Goal: Task Accomplishment & Management: Manage account settings

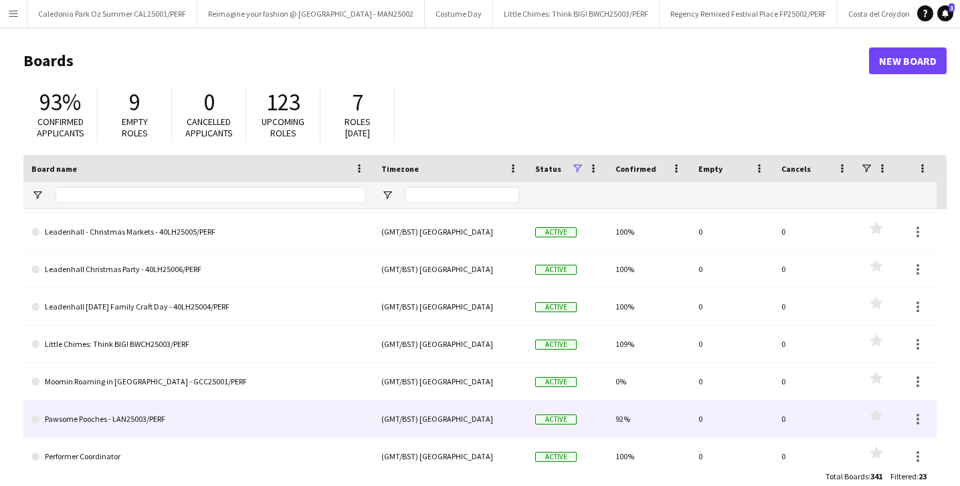
click at [179, 406] on link "Pawsome Pooches - LAN25003/PERF" at bounding box center [198, 419] width 334 height 37
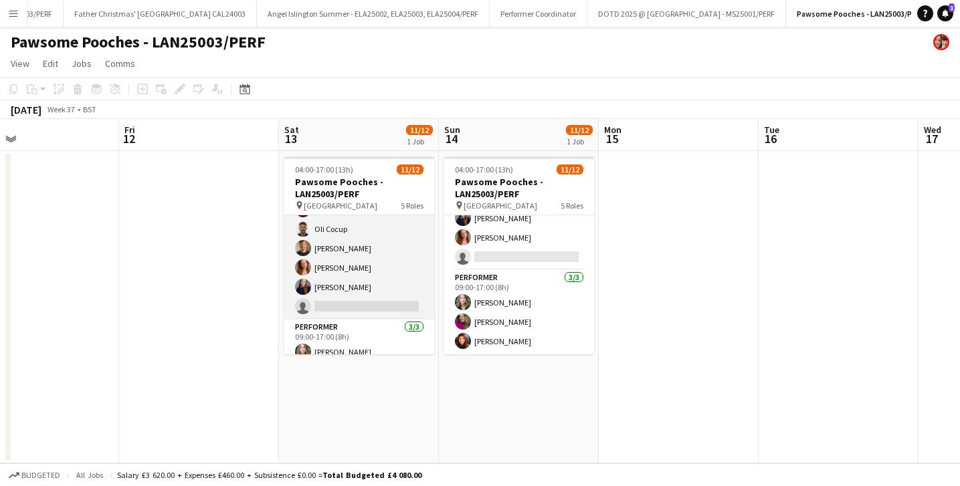
scroll to position [224, 0]
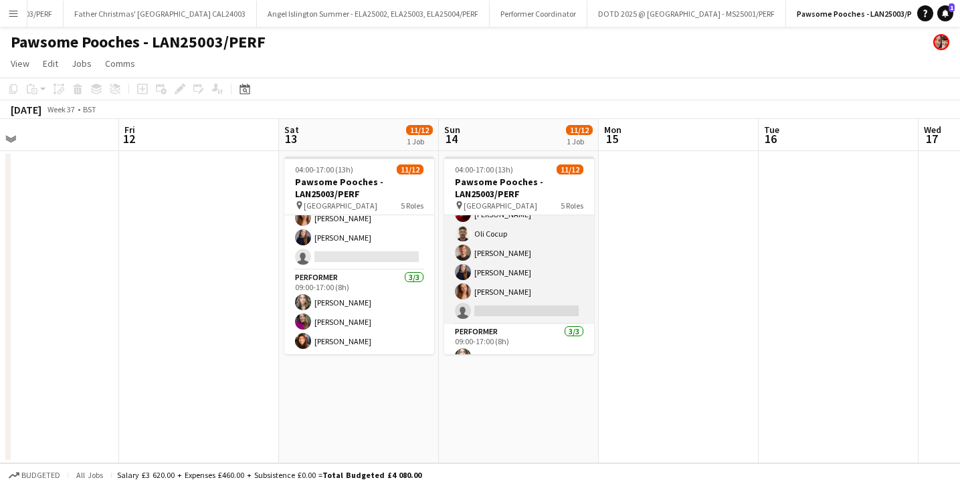
click at [497, 232] on app-card-role "Facilitator 5/6 09:00-17:00 (8h) Ali Taheri Oli Cocup Tobias Frost Georgie Dixo…" at bounding box center [519, 253] width 150 height 143
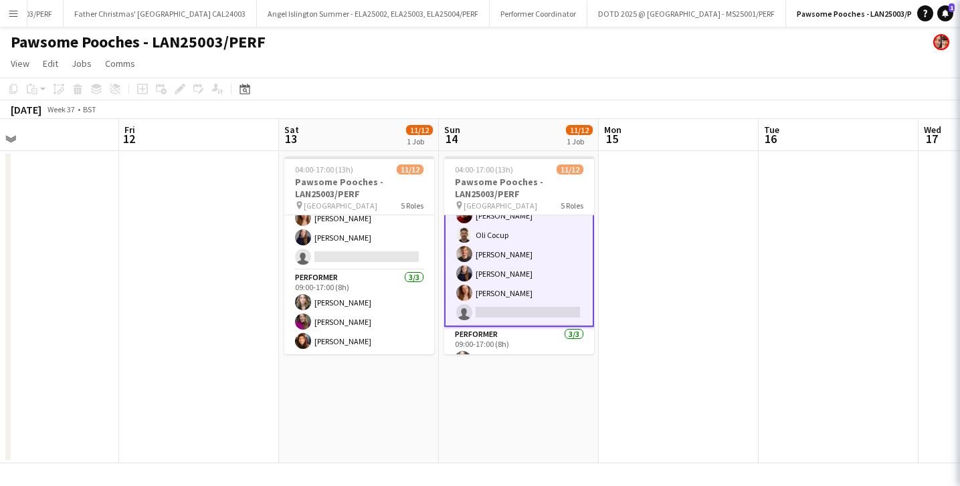
scroll to position [171, 0]
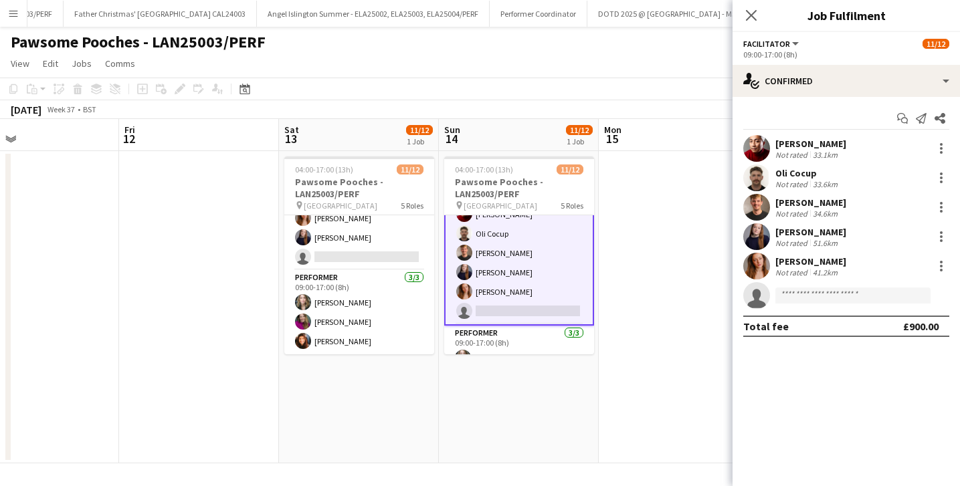
click at [790, 175] on div "Oli Cocup" at bounding box center [808, 173] width 65 height 12
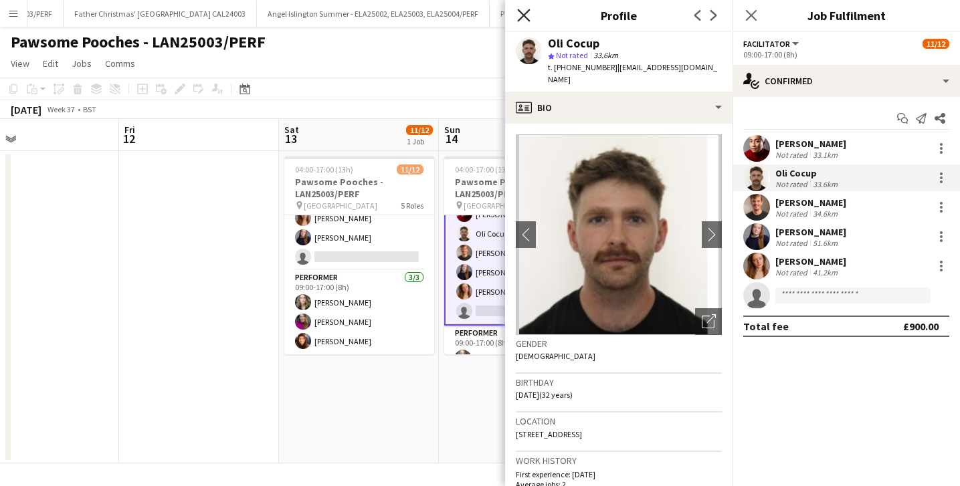
click at [523, 19] on icon "Close pop-in" at bounding box center [523, 15] width 13 height 13
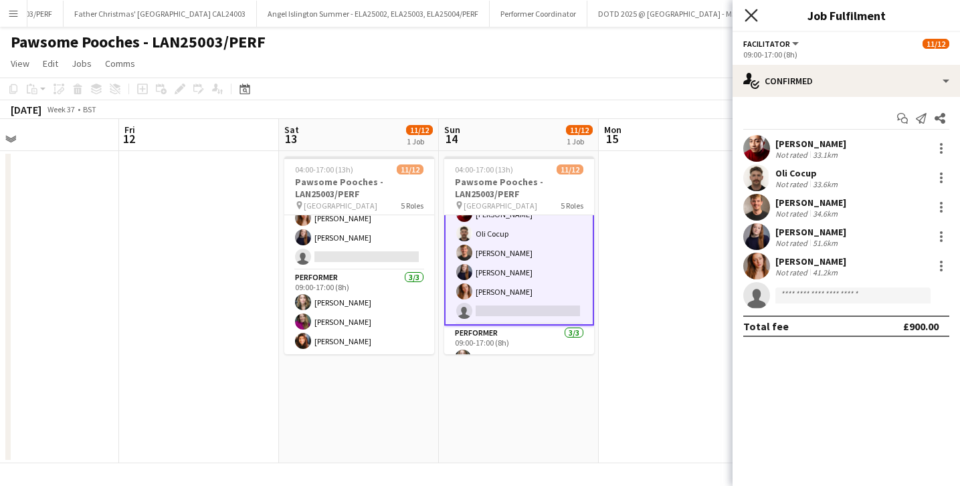
click at [749, 12] on icon at bounding box center [751, 15] width 13 height 13
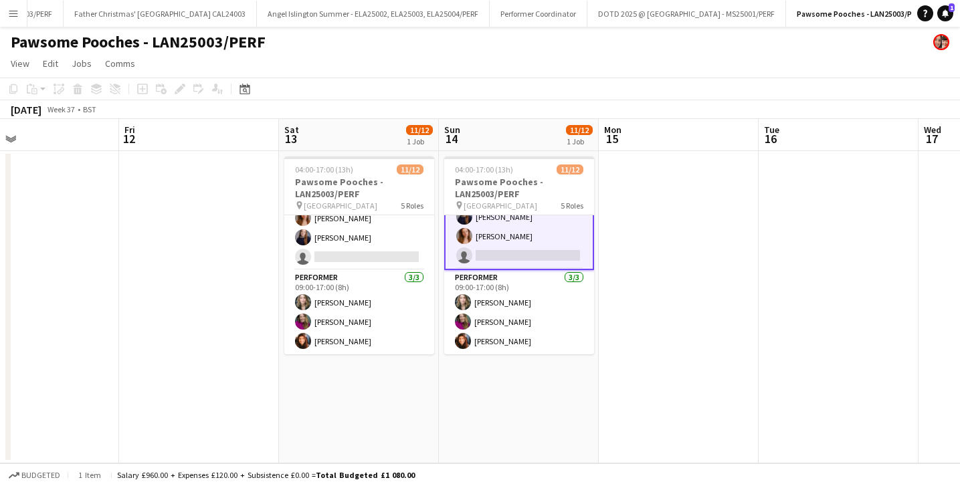
click at [201, 363] on app-date-cell at bounding box center [199, 307] width 160 height 312
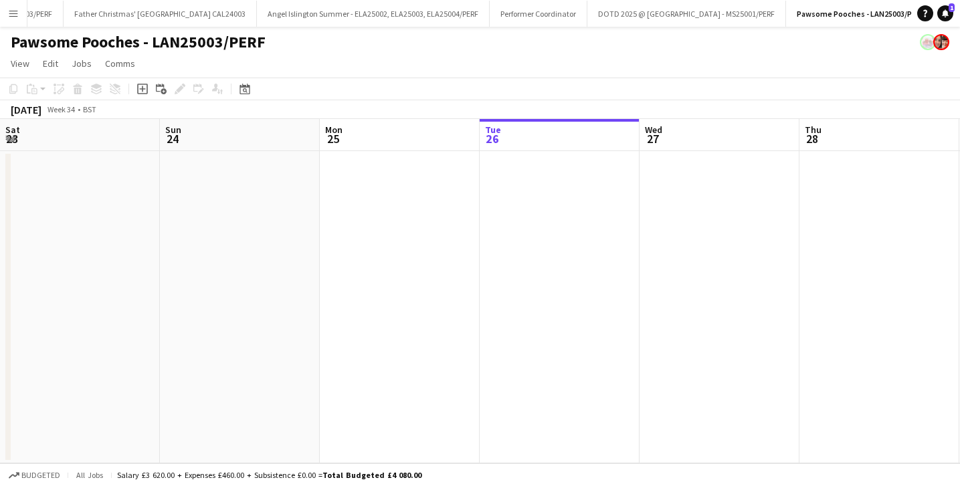
scroll to position [0, 292]
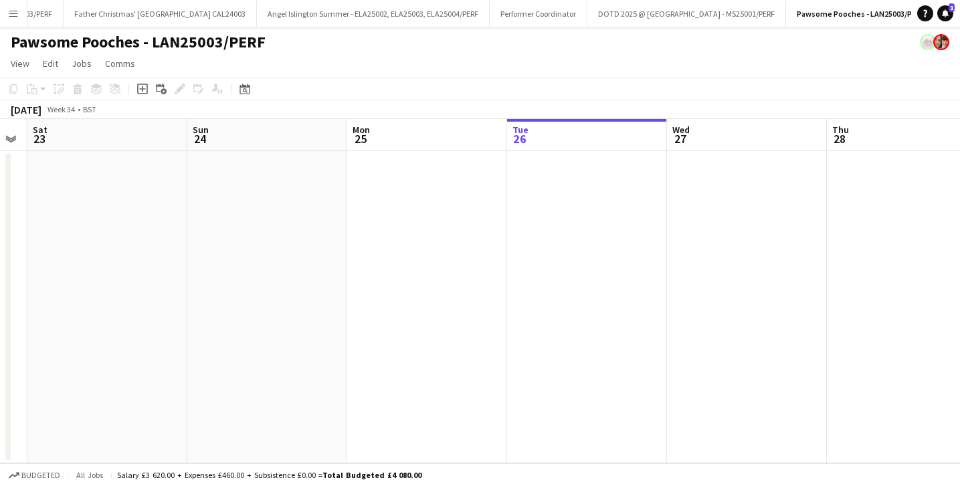
click at [5, 15] on button "Menu" at bounding box center [13, 13] width 27 height 27
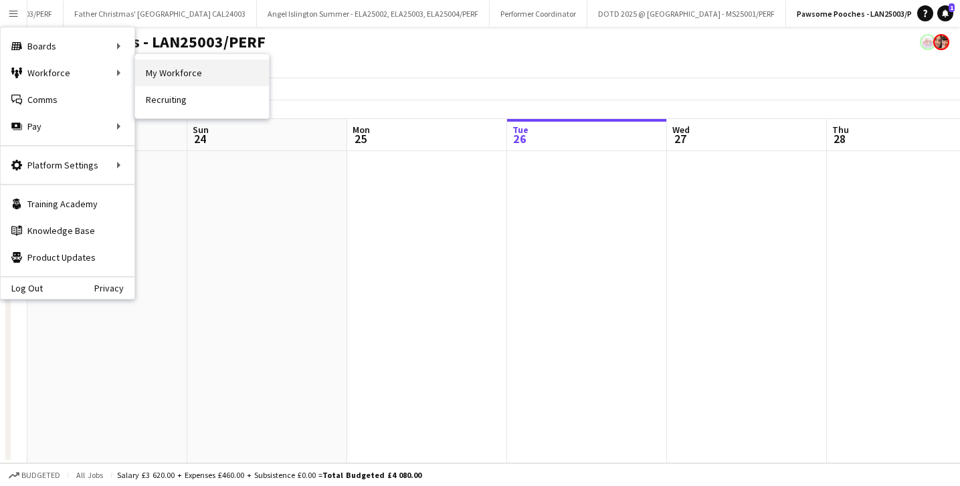
click at [197, 65] on link "My Workforce" at bounding box center [202, 73] width 134 height 27
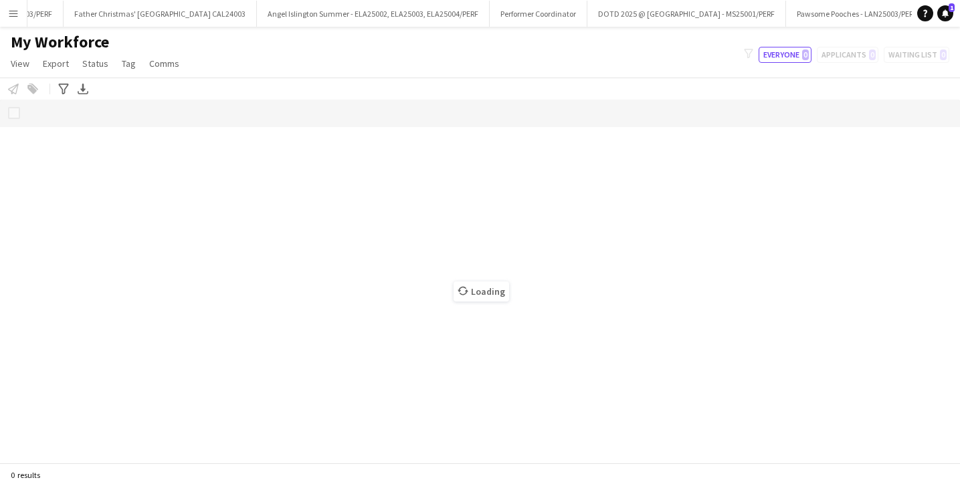
scroll to position [0, 910]
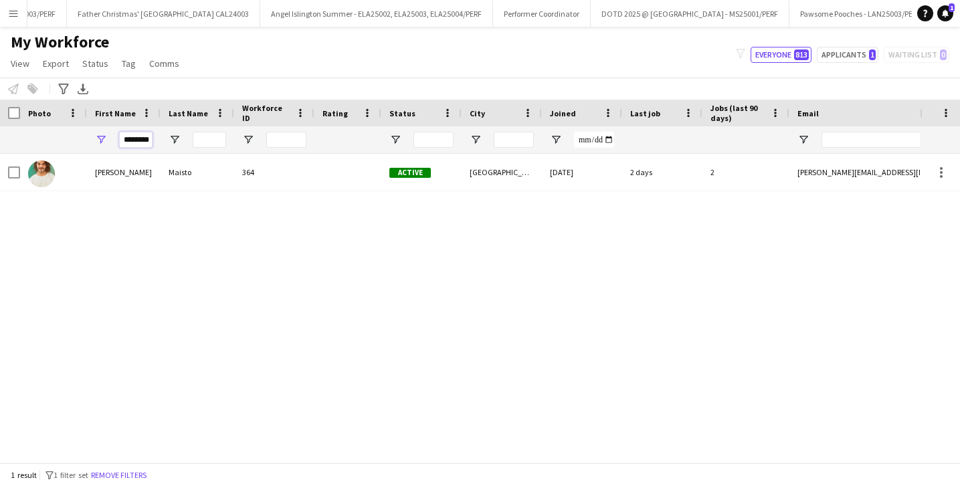
click at [145, 139] on input "********" at bounding box center [135, 140] width 33 height 16
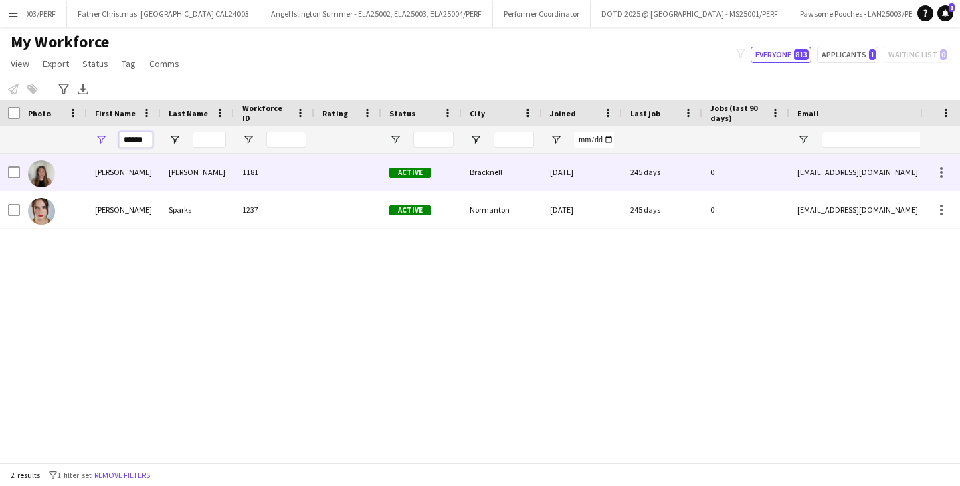
type input "******"
click at [178, 167] on div "Eldridge" at bounding box center [198, 172] width 74 height 37
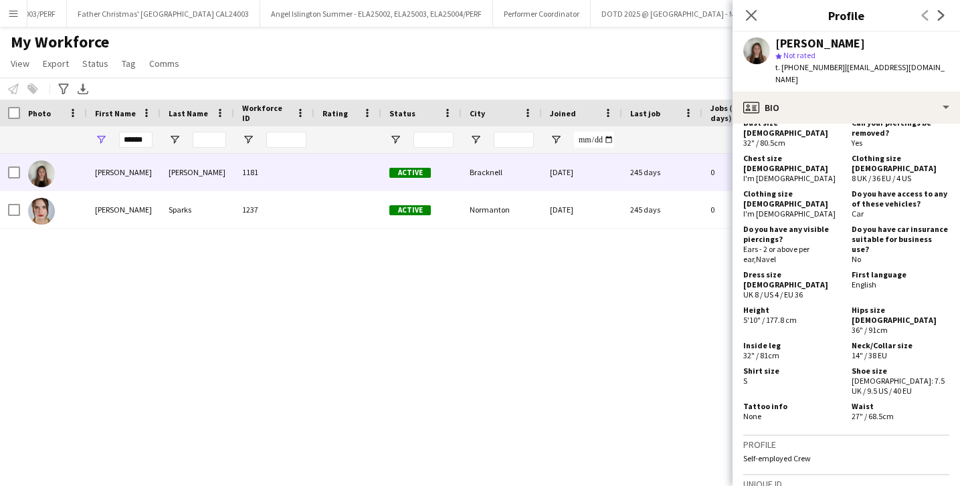
scroll to position [813, 0]
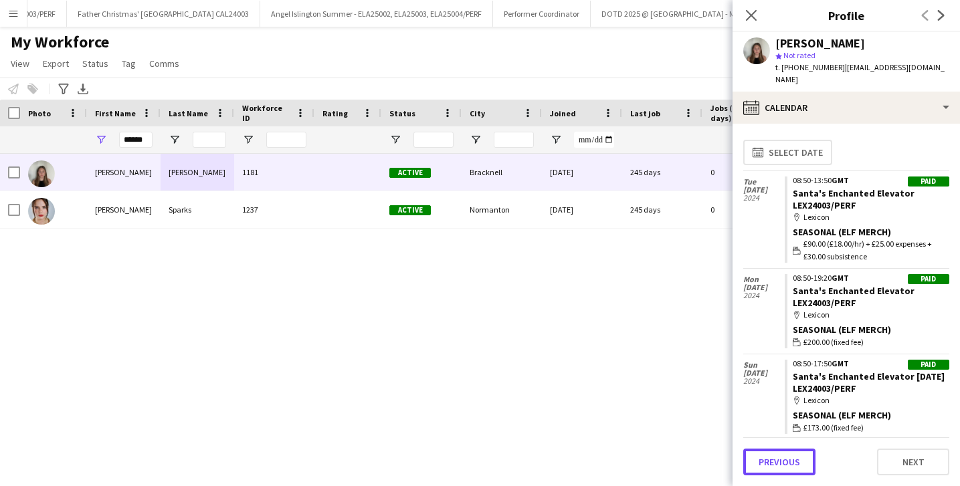
click at [799, 459] on button "Previous" at bounding box center [779, 462] width 72 height 27
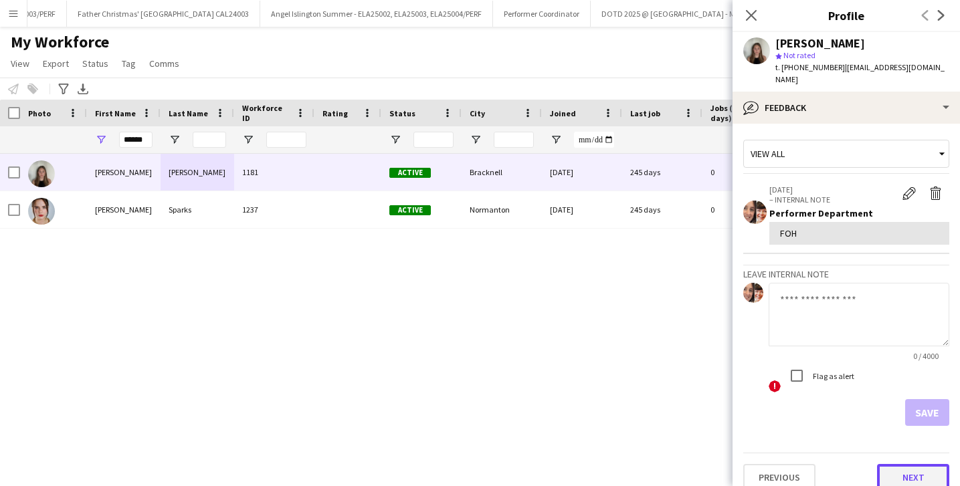
click at [931, 464] on button "Next" at bounding box center [913, 477] width 72 height 27
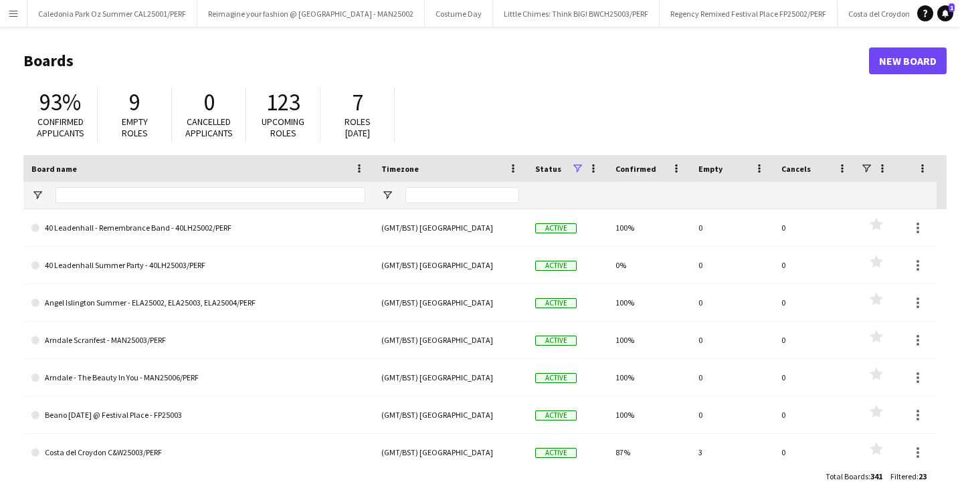
click at [17, 14] on app-icon "Menu" at bounding box center [13, 13] width 11 height 11
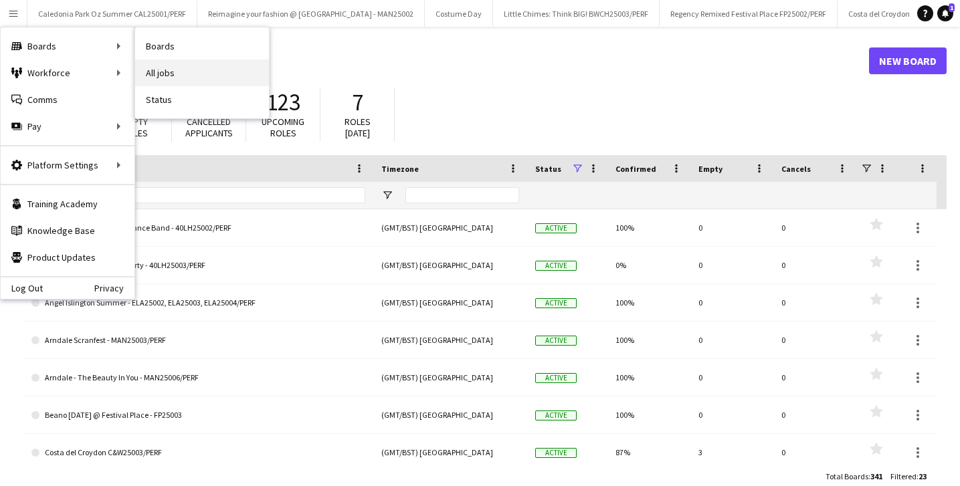
click at [182, 70] on link "All jobs" at bounding box center [202, 73] width 134 height 27
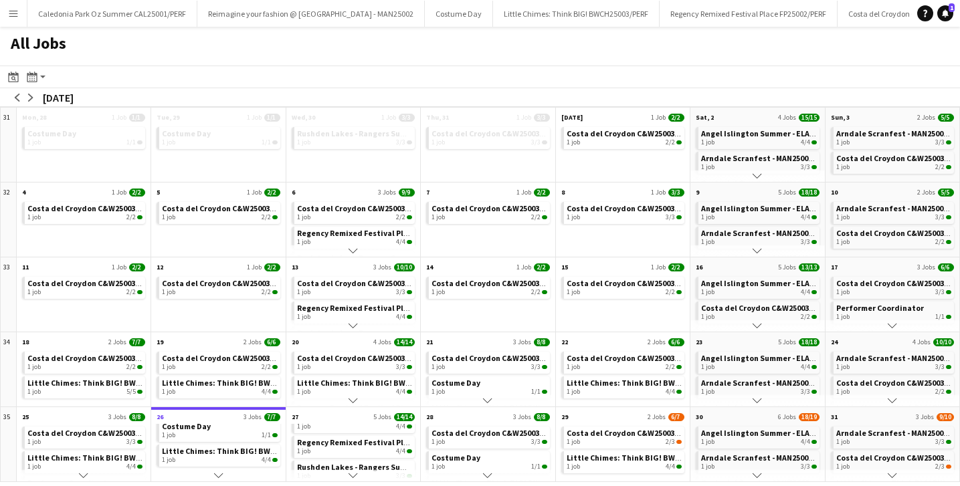
scroll to position [70, 0]
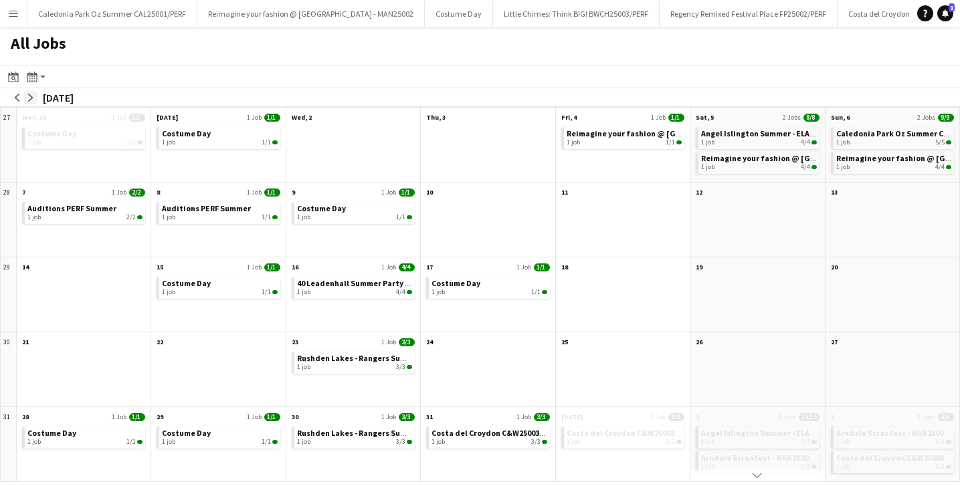
click at [26, 95] on button "arrow-right" at bounding box center [30, 97] width 13 height 13
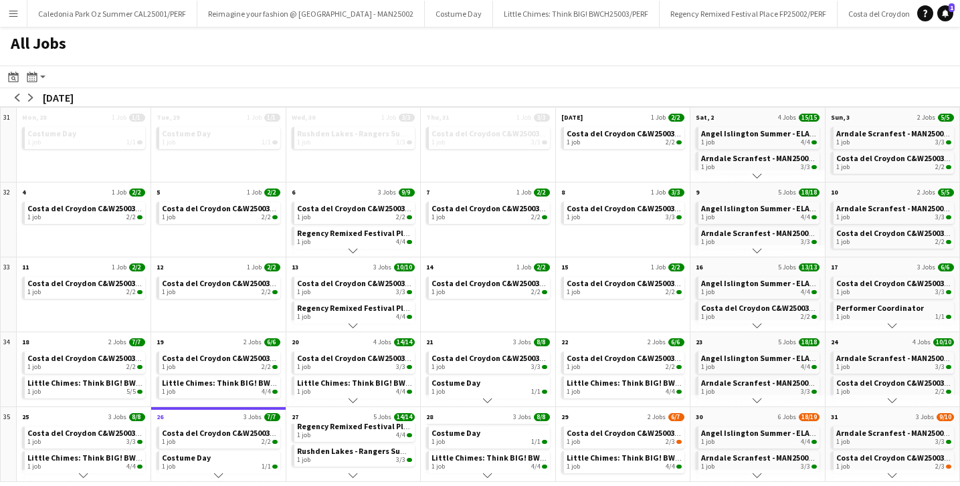
scroll to position [31, 0]
click at [13, 17] on app-icon "Menu" at bounding box center [13, 13] width 11 height 11
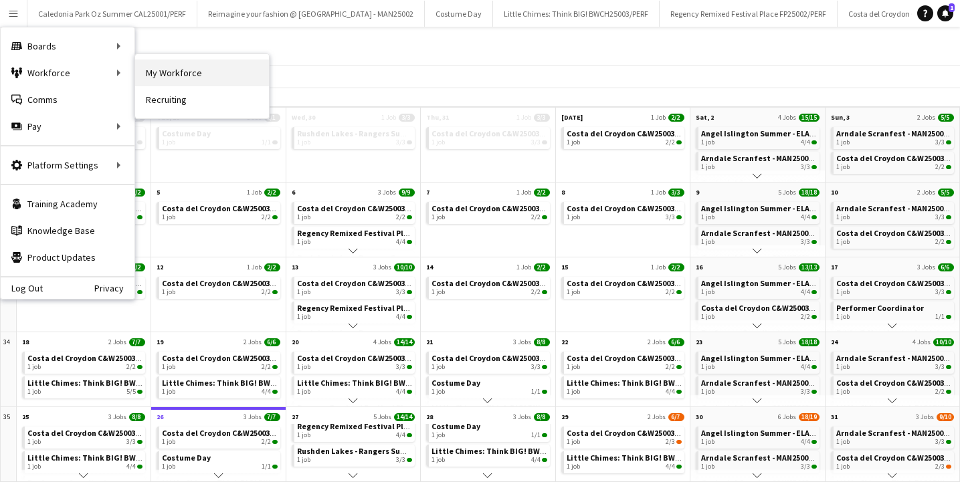
click at [157, 72] on link "My Workforce" at bounding box center [202, 73] width 134 height 27
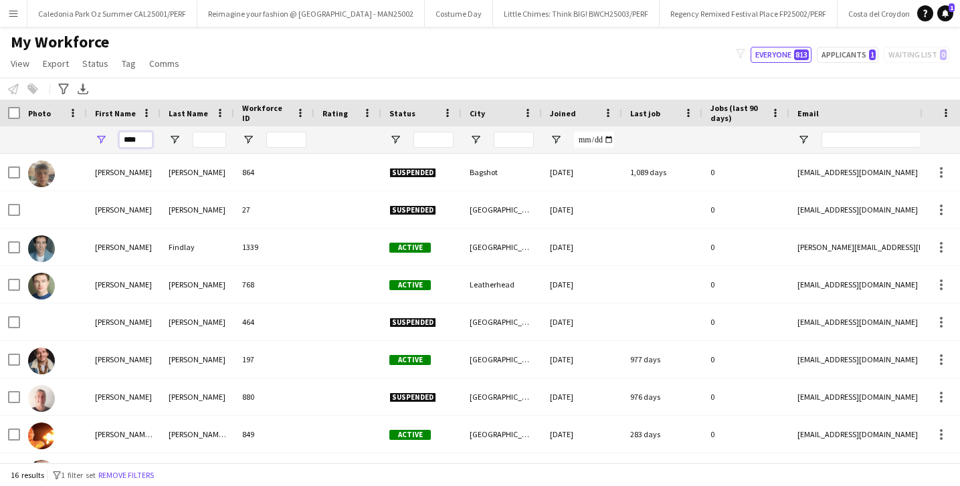
click at [140, 133] on input "****" at bounding box center [135, 140] width 33 height 16
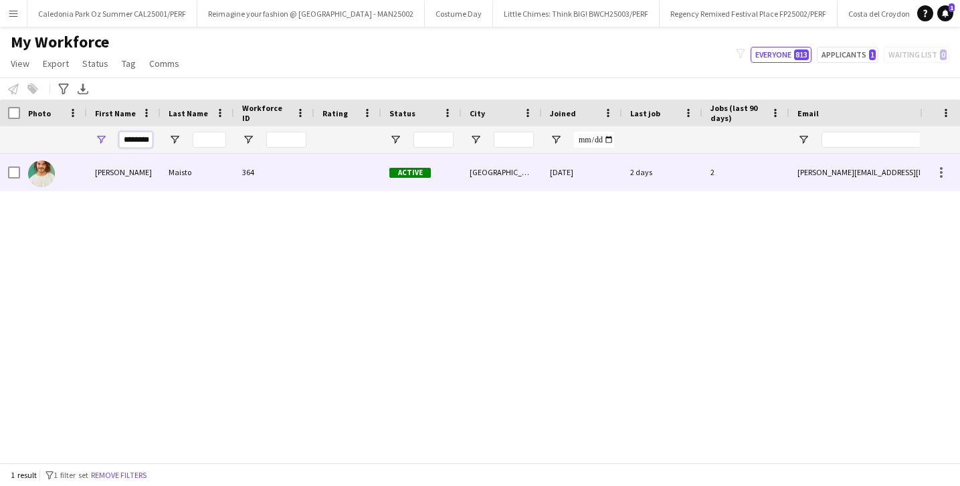
type input "********"
click at [176, 161] on div "Maisto" at bounding box center [198, 172] width 74 height 37
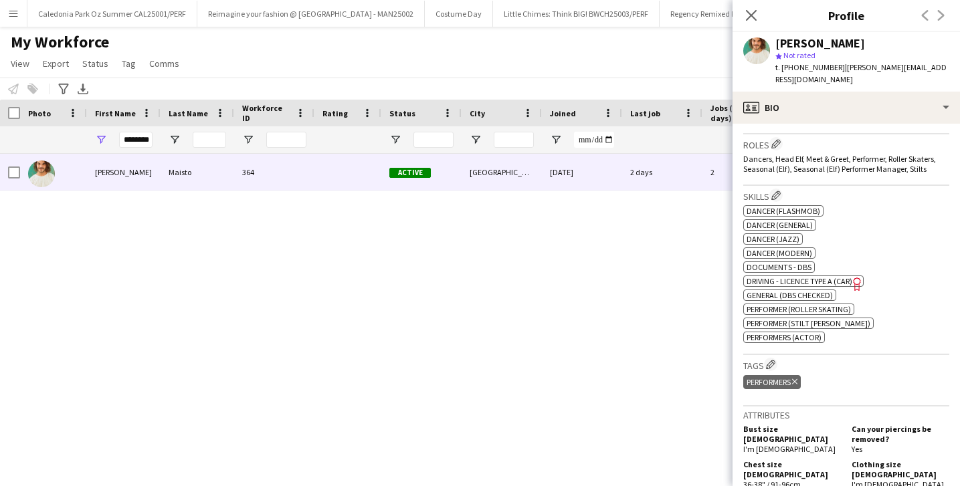
scroll to position [1023, 0]
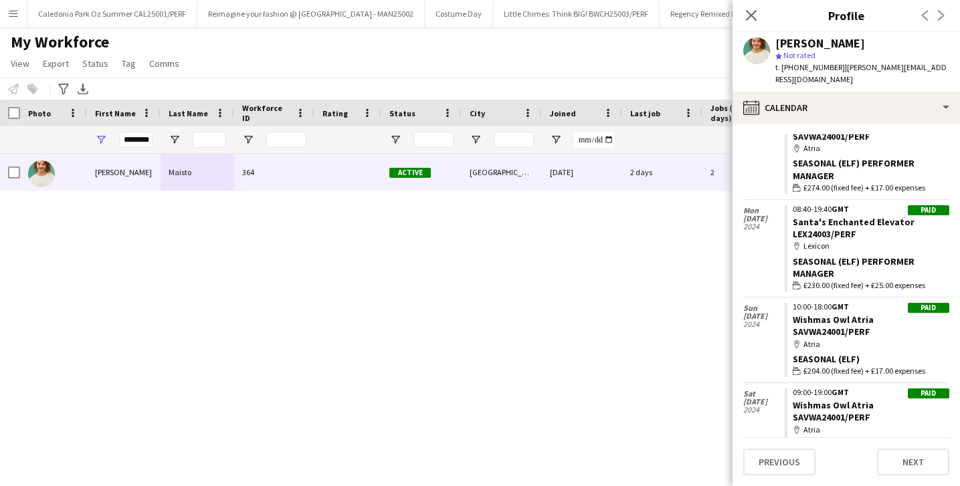
scroll to position [621, 0]
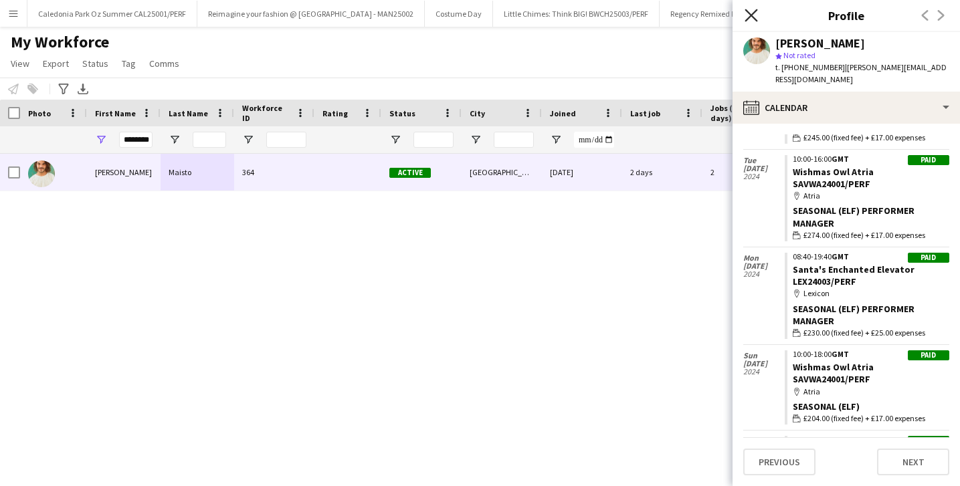
click at [750, 14] on icon at bounding box center [751, 15] width 13 height 13
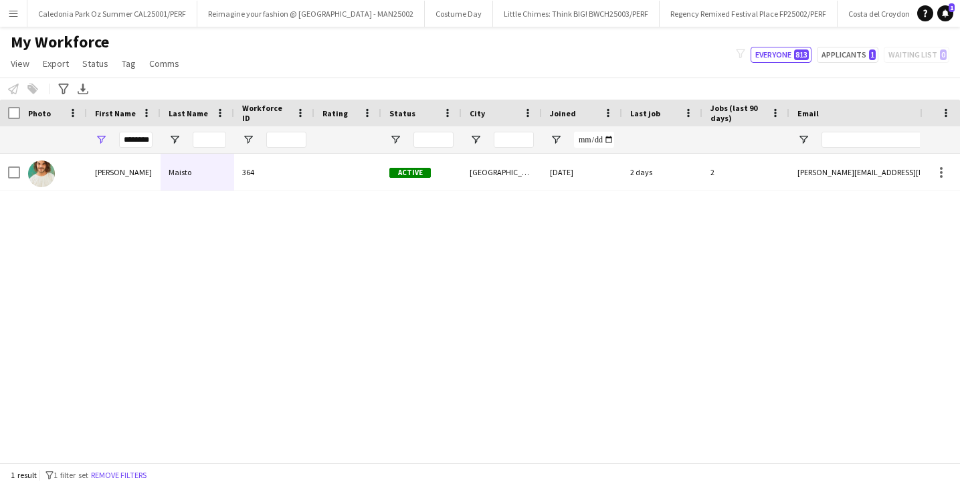
click at [329, 286] on div "[PERSON_NAME] 364 Active [GEOGRAPHIC_DATA] [DATE] 2 days 2 [PERSON_NAME][EMAIL_…" at bounding box center [460, 308] width 920 height 309
click at [660, 13] on button "Regency Remixed Festival Place FP25002/PERF Close" at bounding box center [749, 14] width 178 height 26
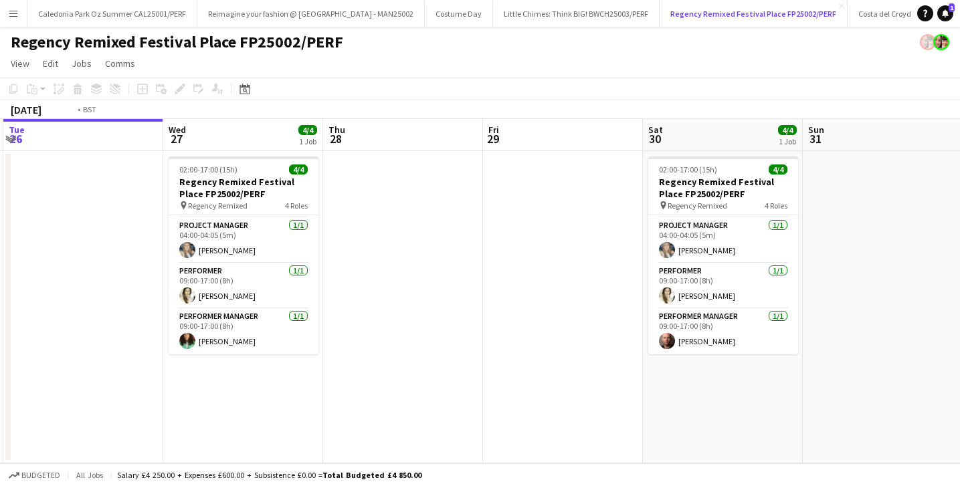
scroll to position [0, 374]
